Goal: Task Accomplishment & Management: Complete application form

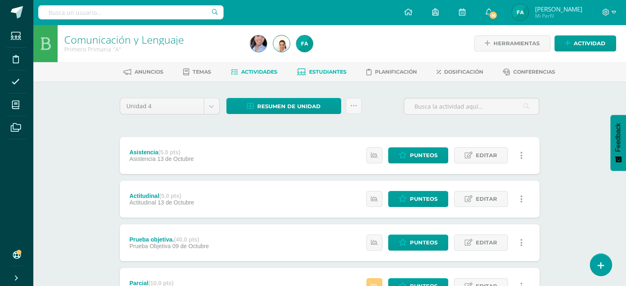
click at [328, 72] on span "Estudiantes" at bounding box center [327, 72] width 37 height 6
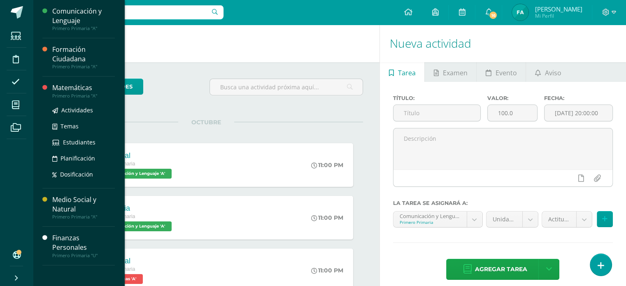
click at [79, 90] on div "Matemáticas" at bounding box center [83, 87] width 63 height 9
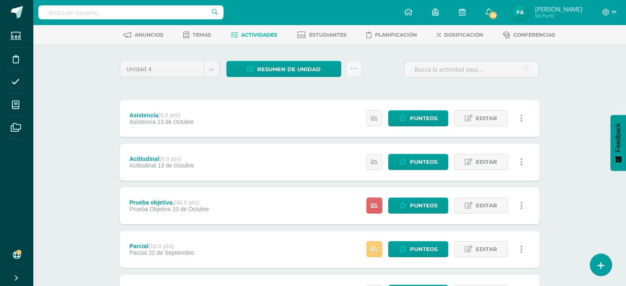
scroll to position [38, 0]
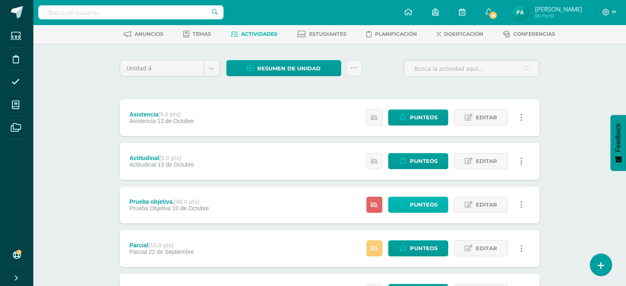
click at [413, 206] on span "Punteos" at bounding box center [424, 204] width 28 height 15
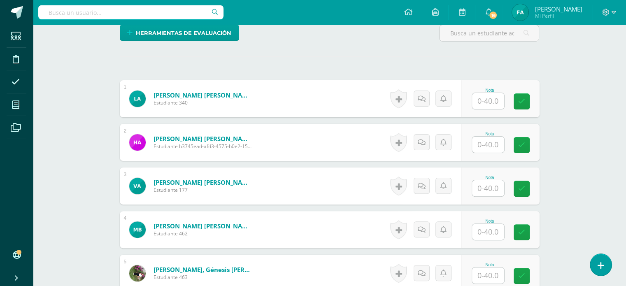
scroll to position [211, 0]
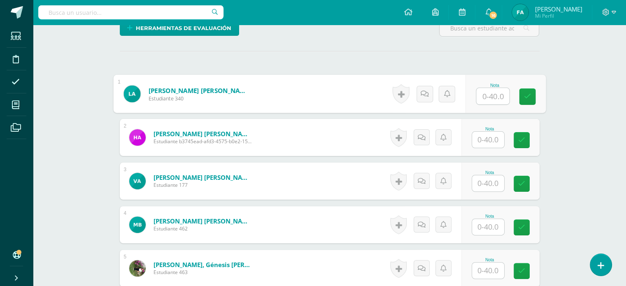
click at [493, 93] on input "text" at bounding box center [492, 96] width 33 height 16
type input "33"
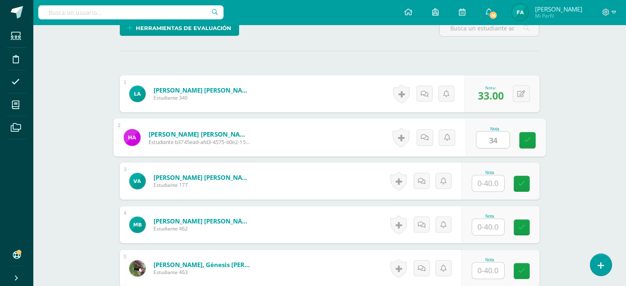
type input "34"
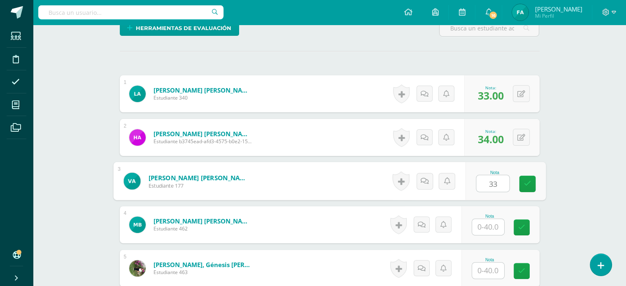
type input "33"
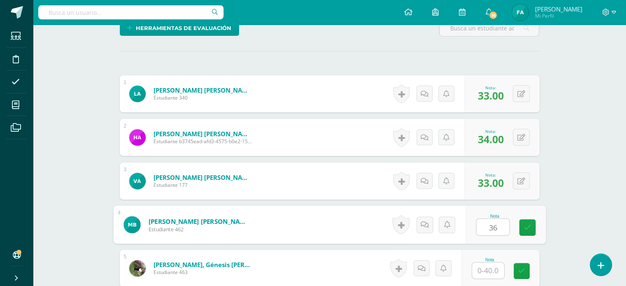
type input "36"
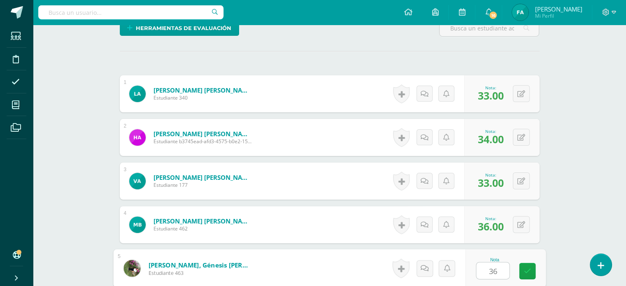
type input "36"
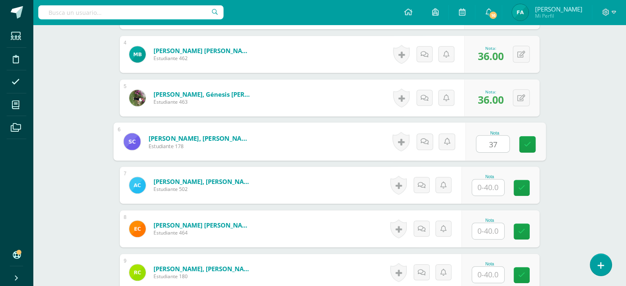
type input "37"
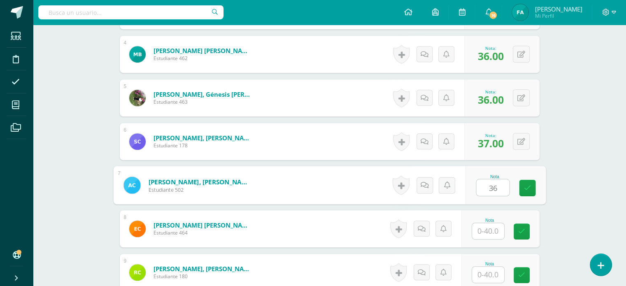
type input "36"
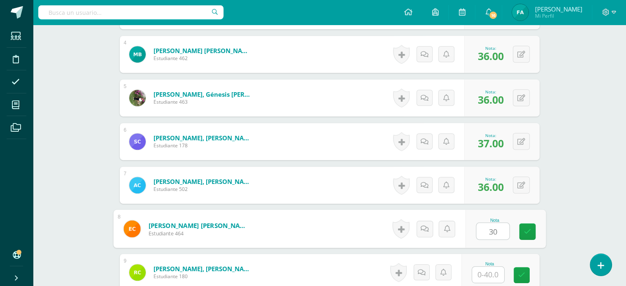
type input "30"
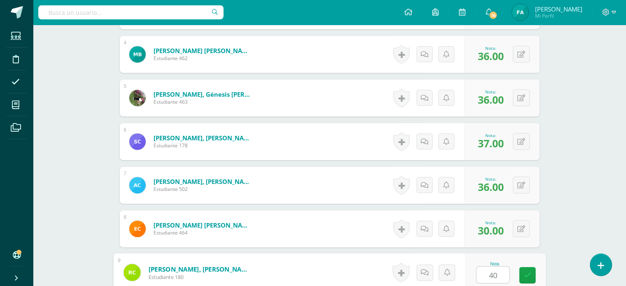
type input "40"
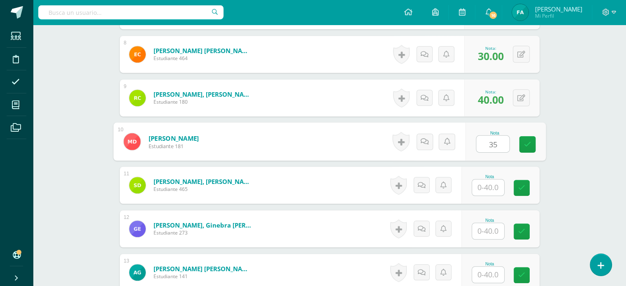
type input "35"
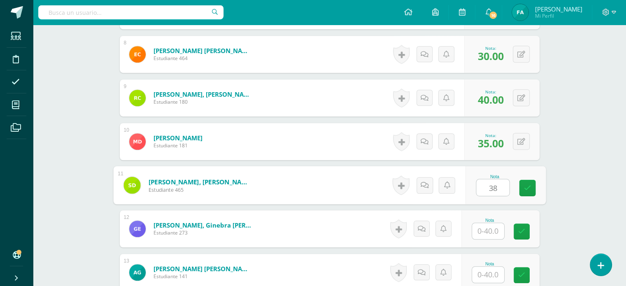
type input "38"
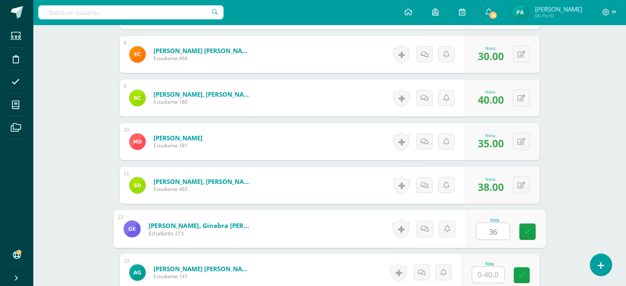
type input "36"
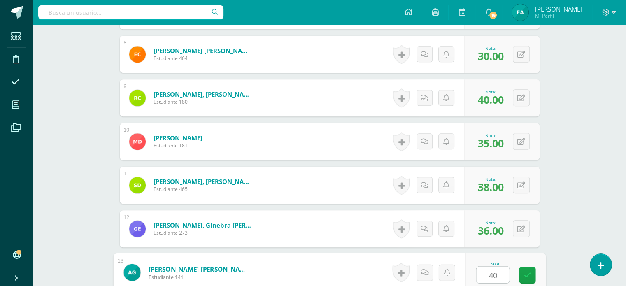
type input "40"
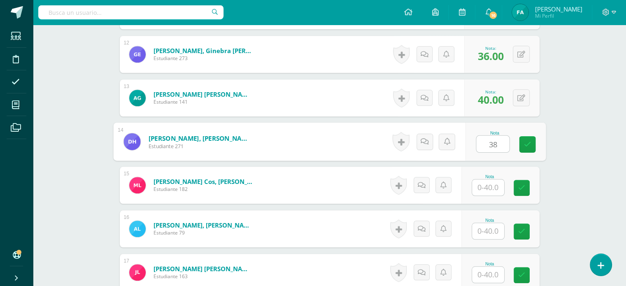
type input "38"
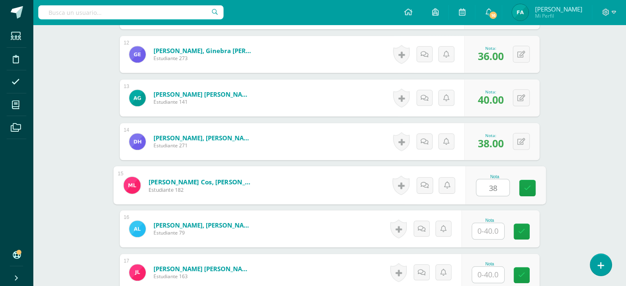
type input "38"
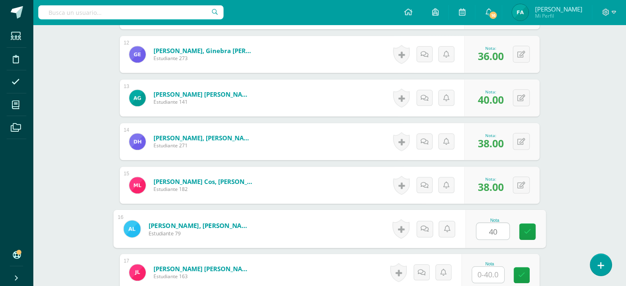
type input "40"
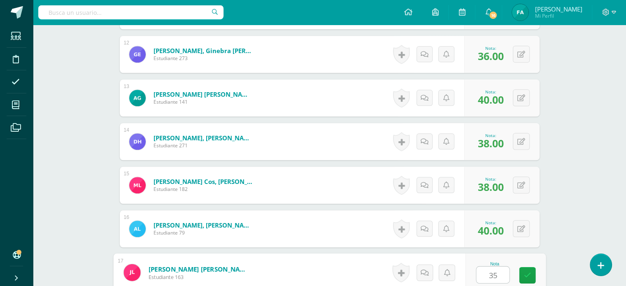
type input "35"
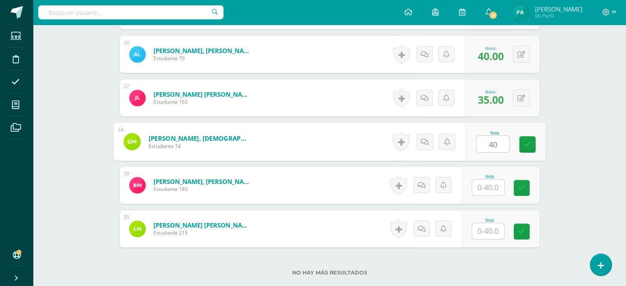
type input "40"
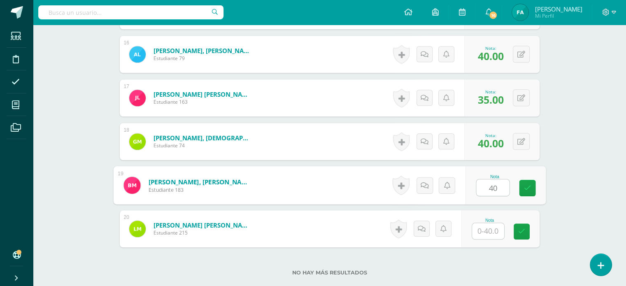
type input "40"
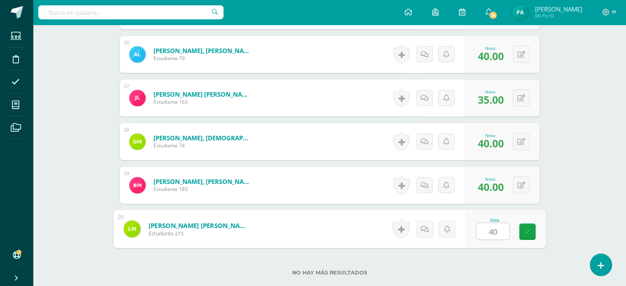
type input "40"
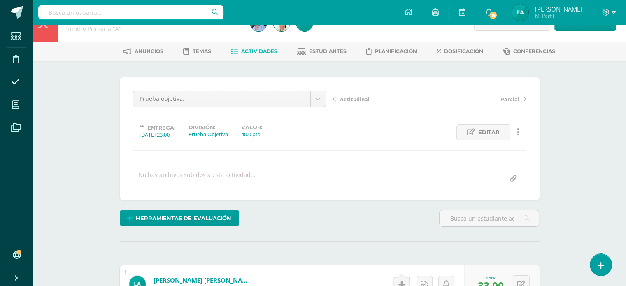
scroll to position [0, 0]
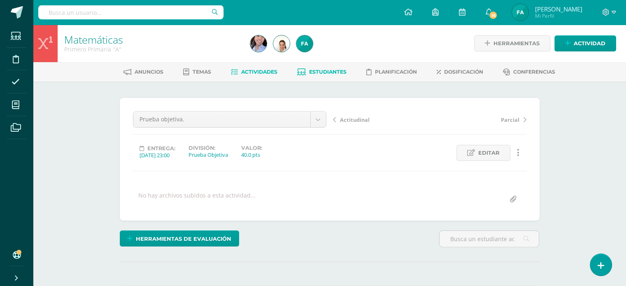
click at [335, 70] on span "Estudiantes" at bounding box center [327, 72] width 37 height 6
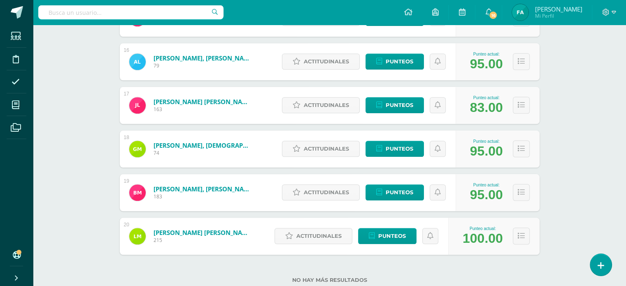
scroll to position [813, 0]
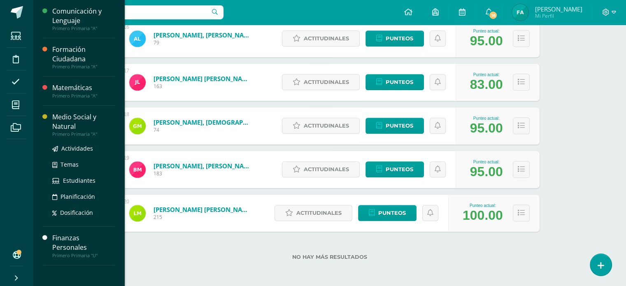
click at [68, 121] on div "Medio Social y Natural" at bounding box center [83, 121] width 63 height 19
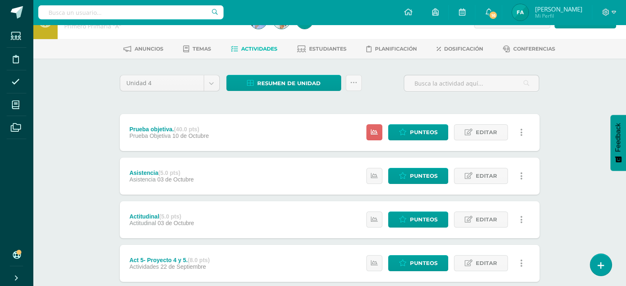
scroll to position [23, 0]
click at [372, 131] on icon at bounding box center [374, 132] width 7 height 7
click at [403, 131] on icon at bounding box center [403, 132] width 8 height 7
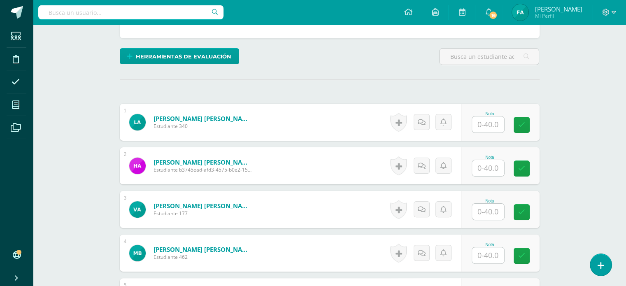
scroll to position [183, 0]
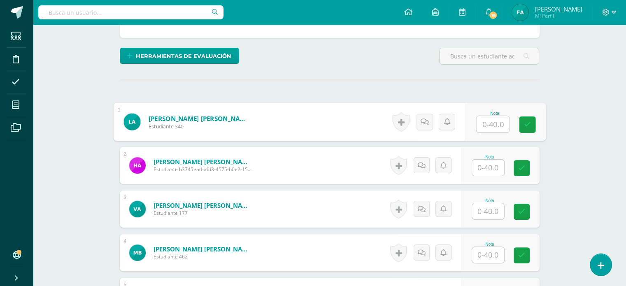
click at [474, 124] on div "Nota" at bounding box center [505, 122] width 80 height 38
click at [501, 120] on input "text" at bounding box center [492, 124] width 33 height 16
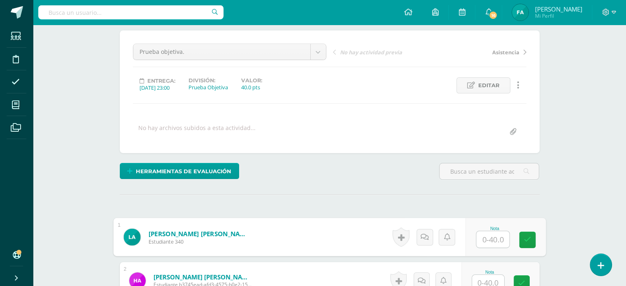
scroll to position [0, 0]
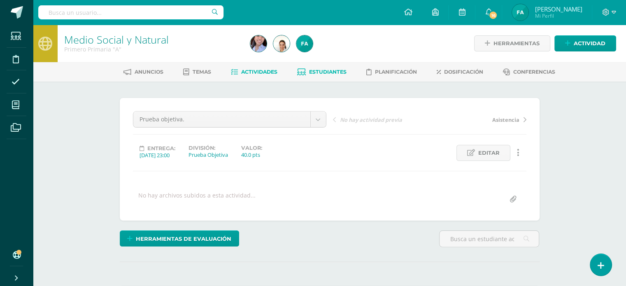
click at [333, 72] on span "Estudiantes" at bounding box center [327, 72] width 37 height 6
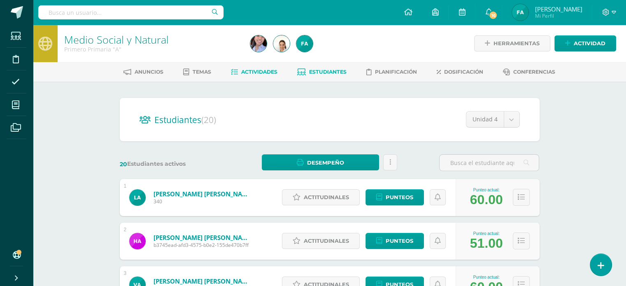
click at [250, 72] on span "Actividades" at bounding box center [259, 72] width 36 height 6
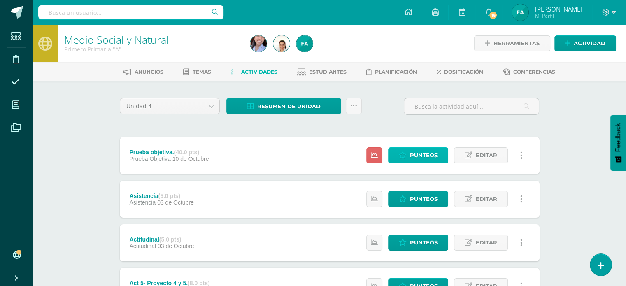
click at [408, 161] on link "Punteos" at bounding box center [418, 155] width 60 height 16
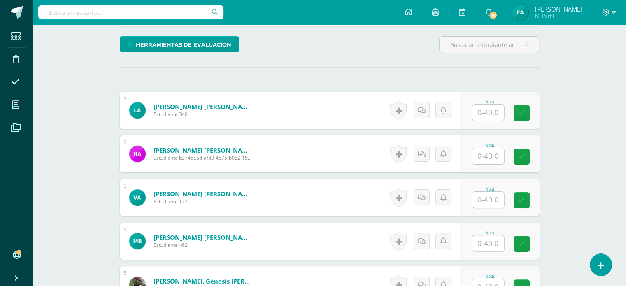
scroll to position [199, 0]
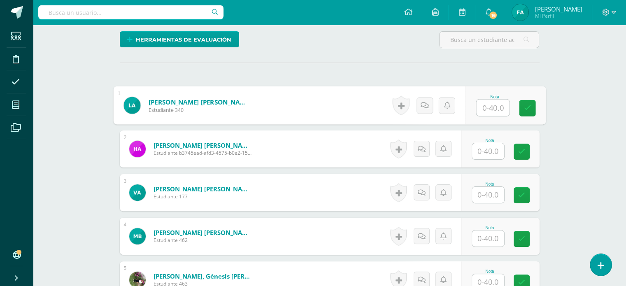
click at [486, 107] on input "text" at bounding box center [492, 108] width 33 height 16
type input "31"
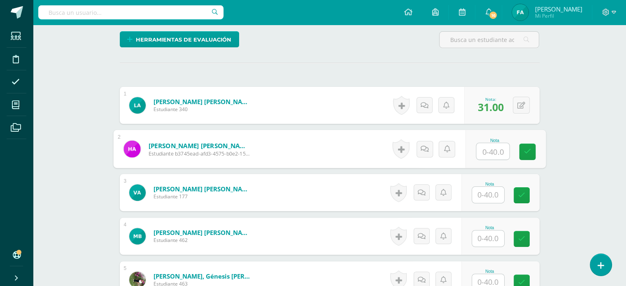
scroll to position [200, 0]
type input "35"
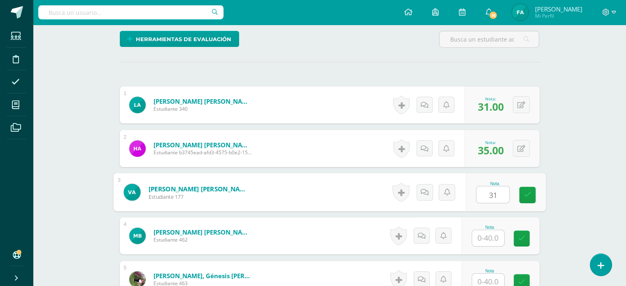
type input "31"
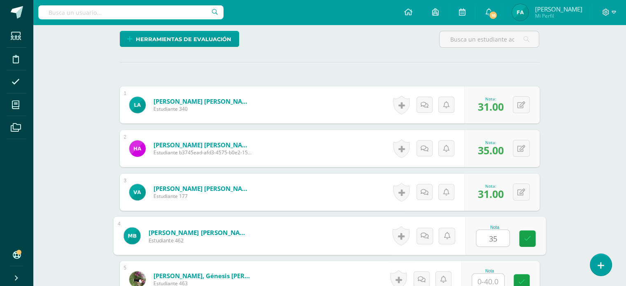
type input "35"
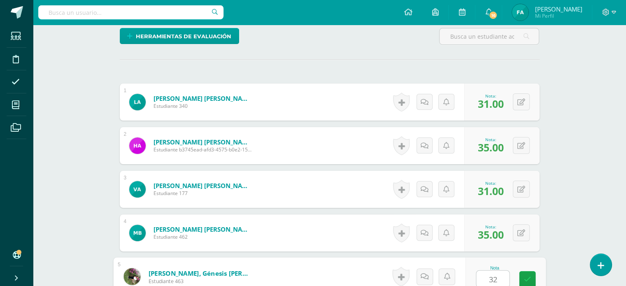
type input "32"
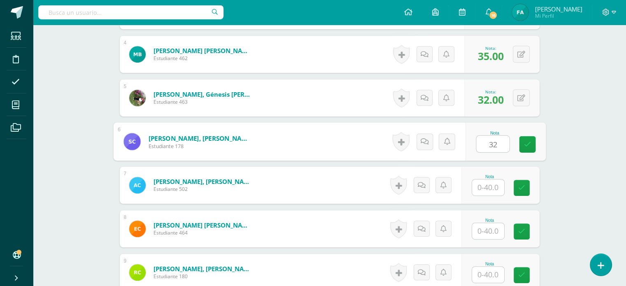
type input "32"
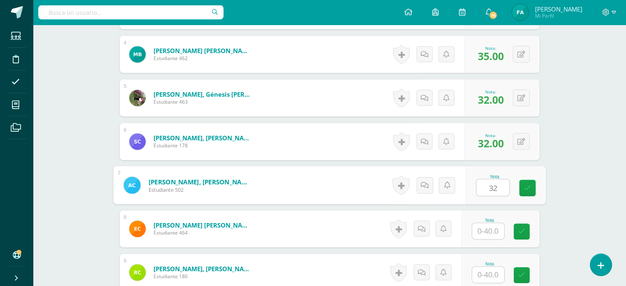
type input "32"
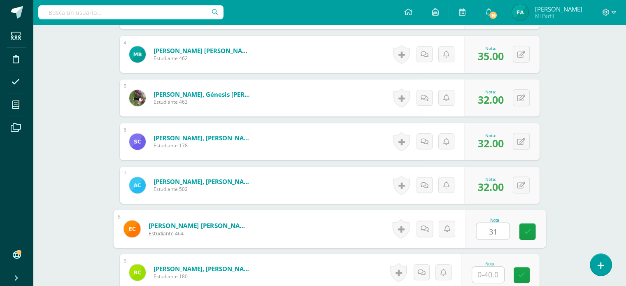
type input "31"
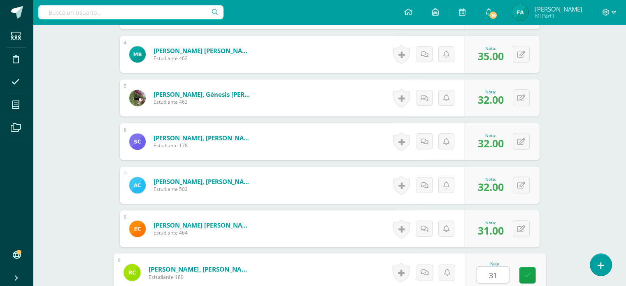
type input "31"
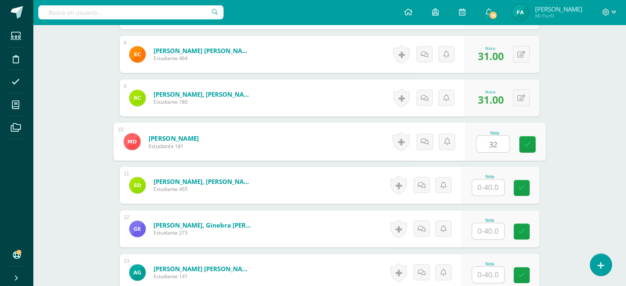
type input "32"
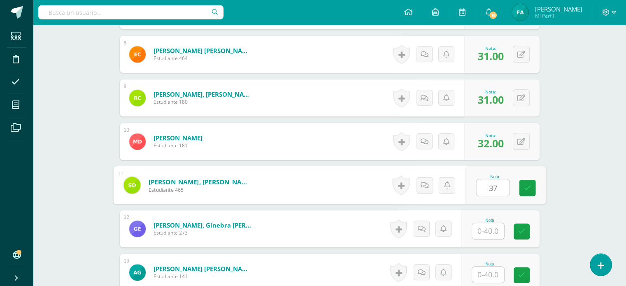
type input "37"
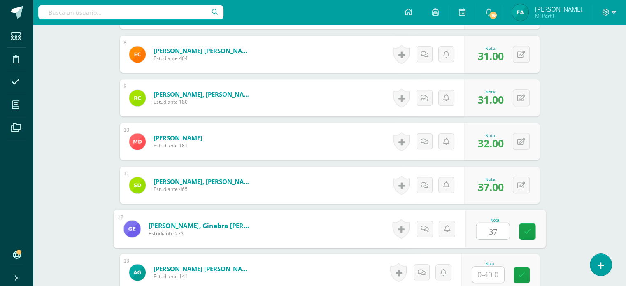
type input "37"
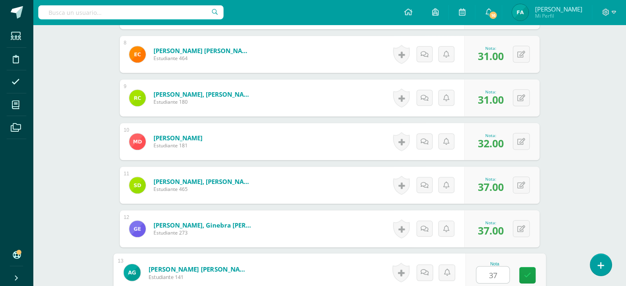
type input "37"
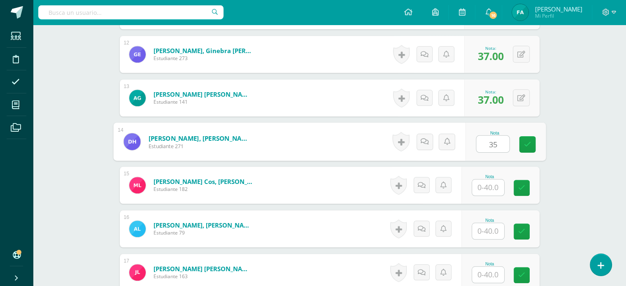
type input "35"
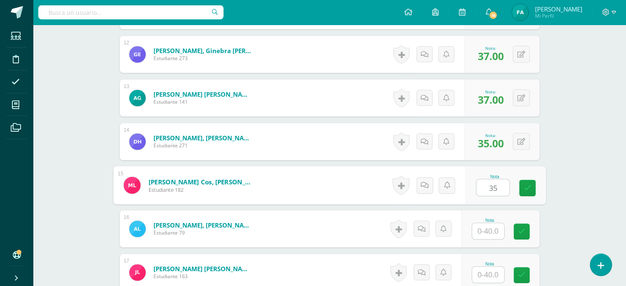
type input "35"
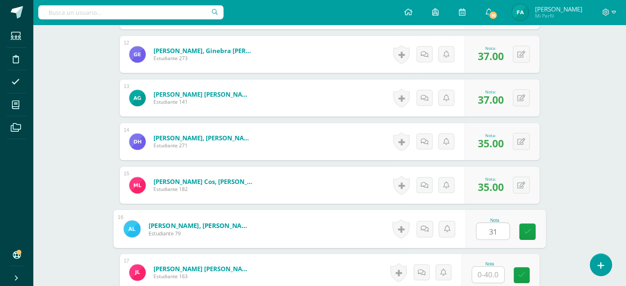
type input "31"
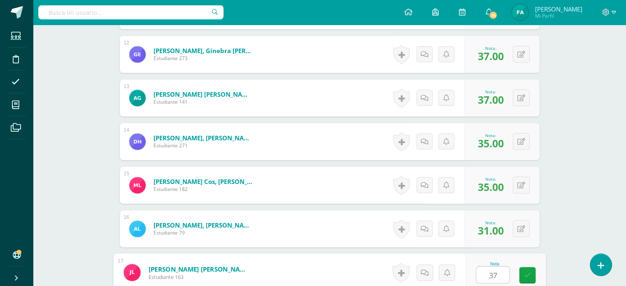
type input "37"
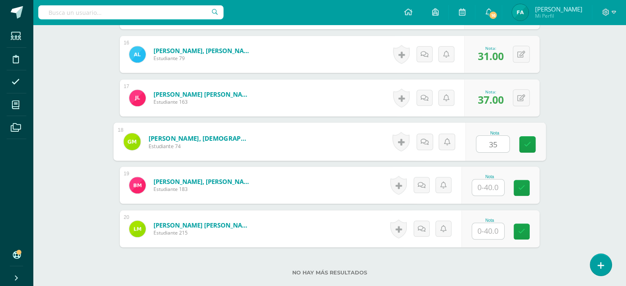
type input "35"
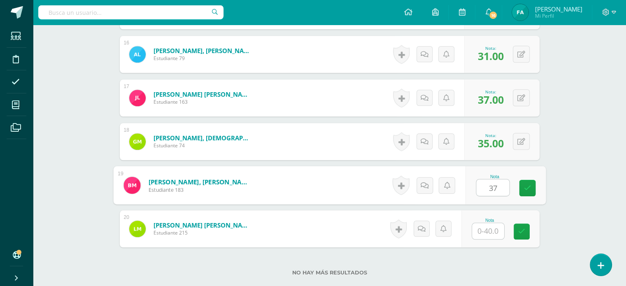
type input "37"
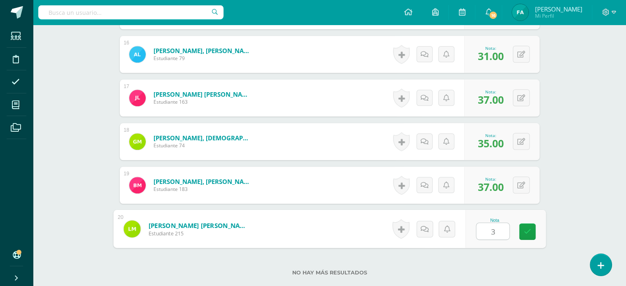
type input "32"
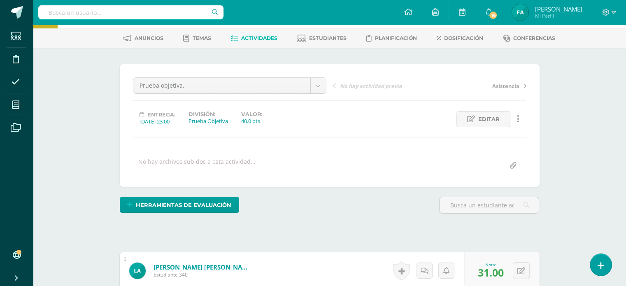
scroll to position [23, 0]
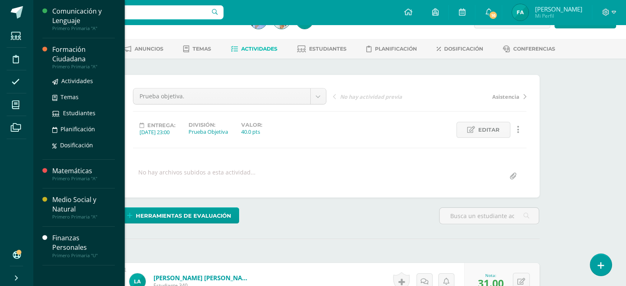
click at [69, 61] on div "Formación Ciudadana" at bounding box center [83, 54] width 63 height 19
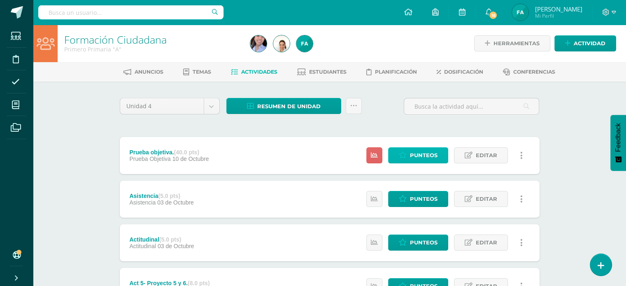
click at [415, 160] on span "Punteos" at bounding box center [424, 155] width 28 height 15
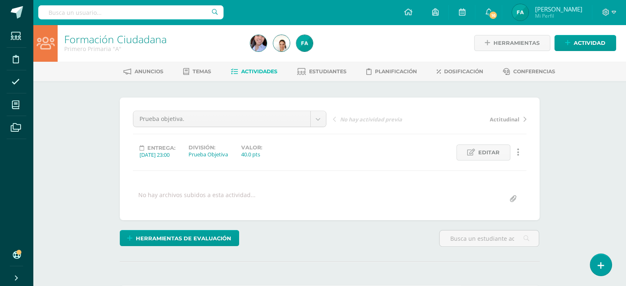
scroll to position [1, 0]
